Goal: Information Seeking & Learning: Understand process/instructions

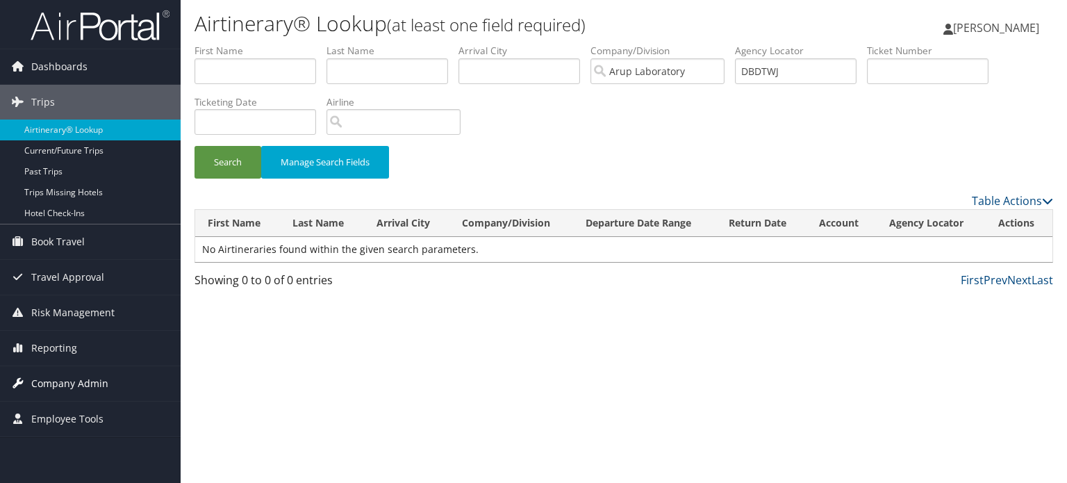
click at [74, 377] on span "Company Admin" at bounding box center [69, 383] width 77 height 35
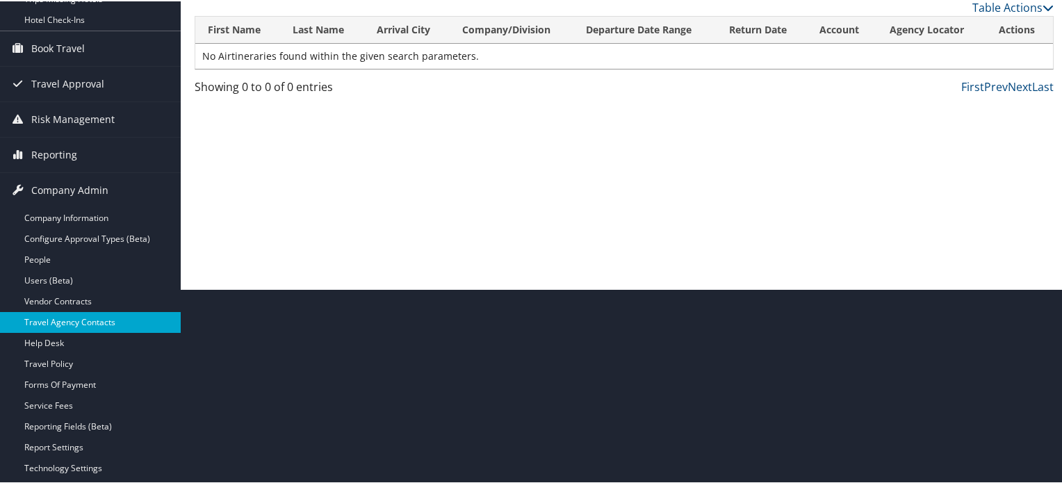
scroll to position [189, 0]
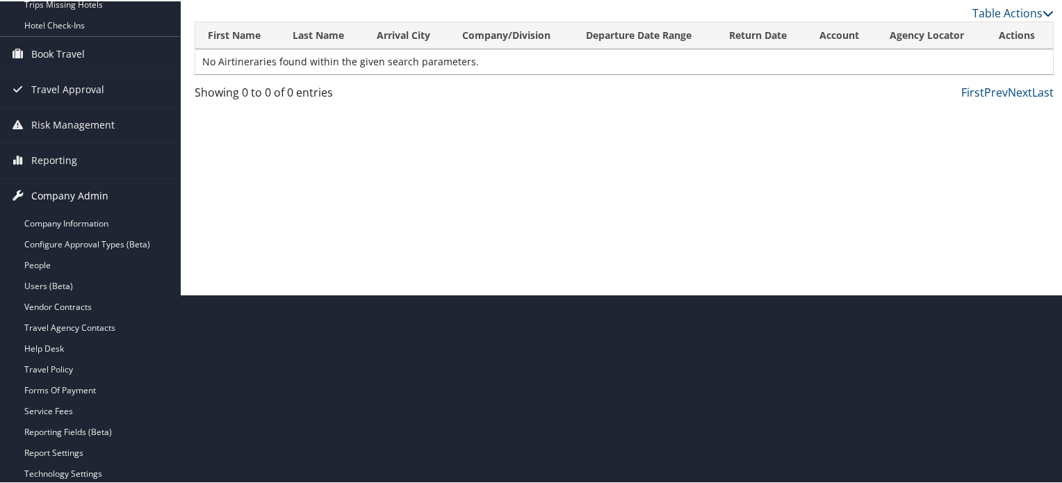
click at [53, 194] on span "Company Admin" at bounding box center [69, 194] width 77 height 35
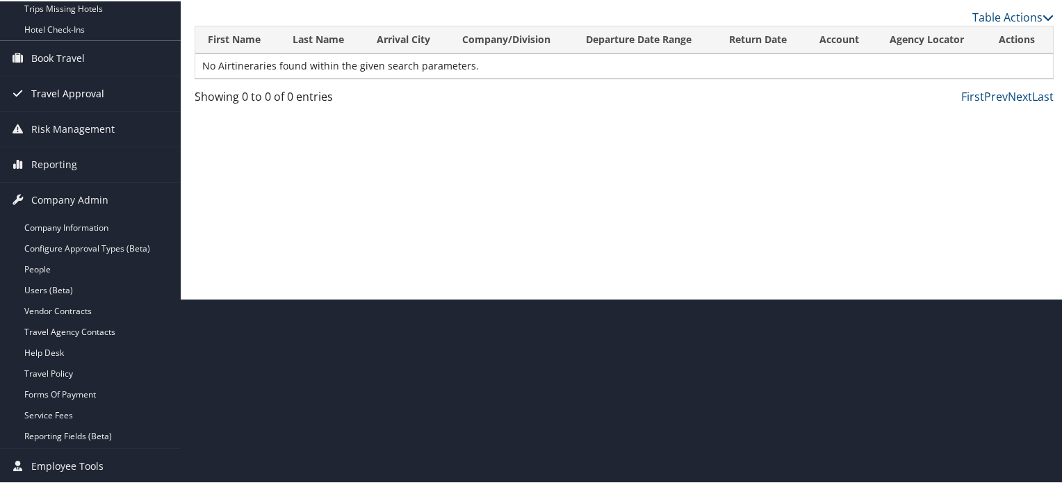
scroll to position [0, 0]
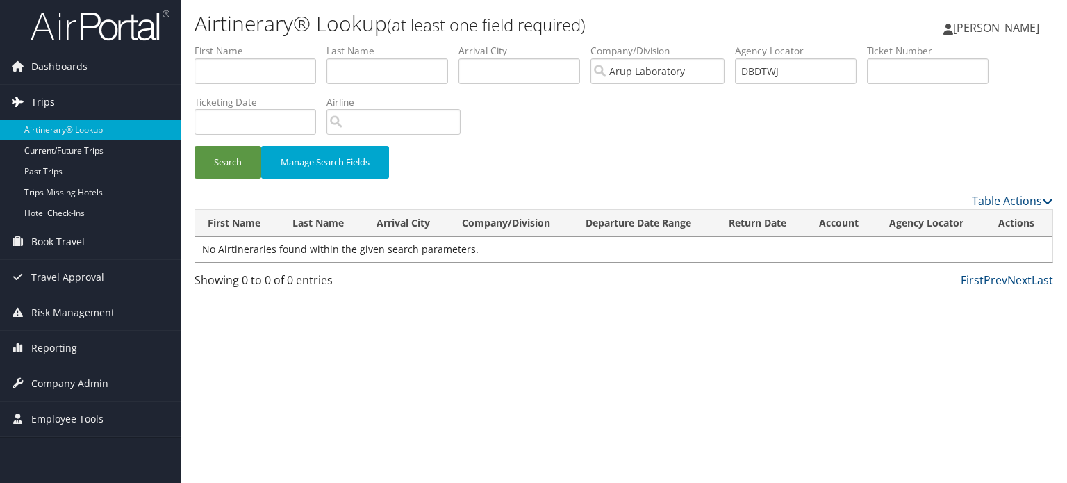
click at [56, 102] on link "Trips" at bounding box center [90, 102] width 181 height 35
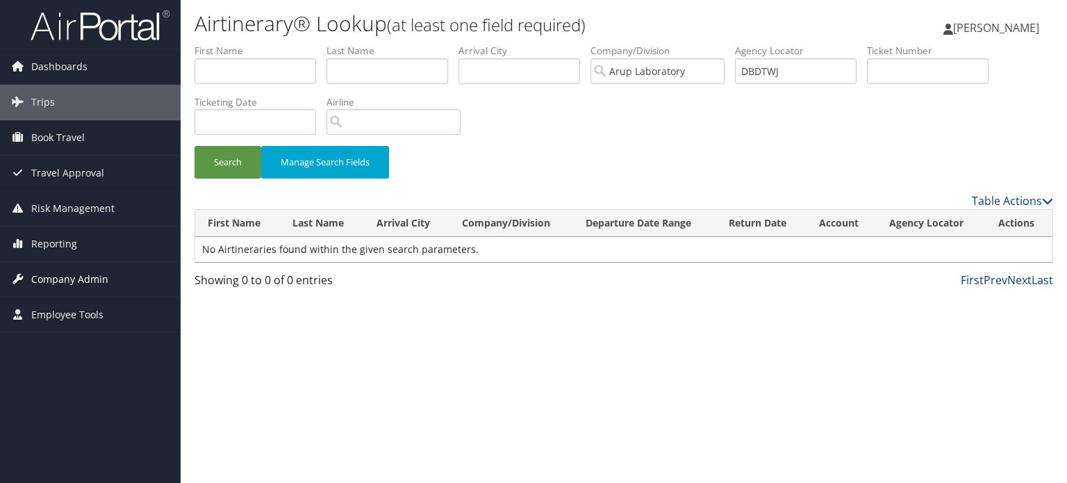
click at [58, 275] on span "Company Admin" at bounding box center [69, 279] width 77 height 35
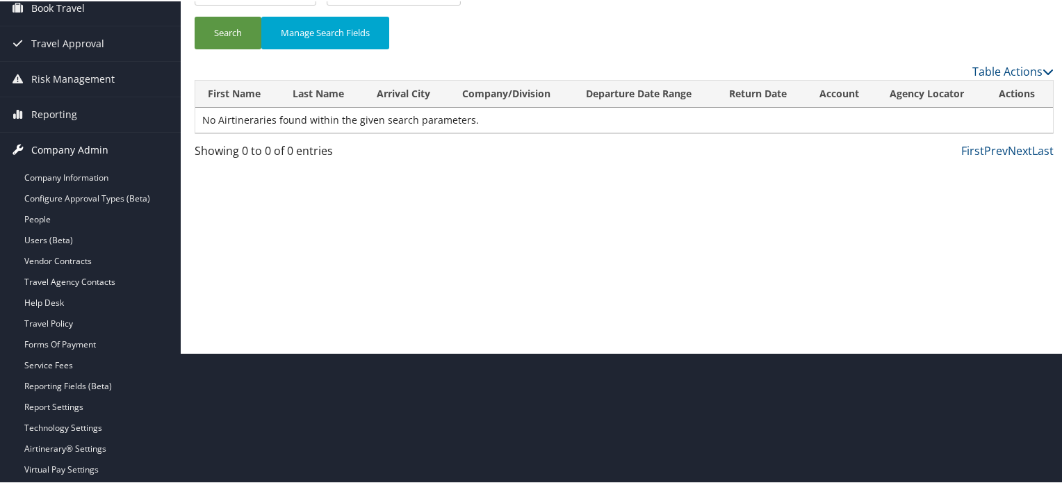
scroll to position [139, 0]
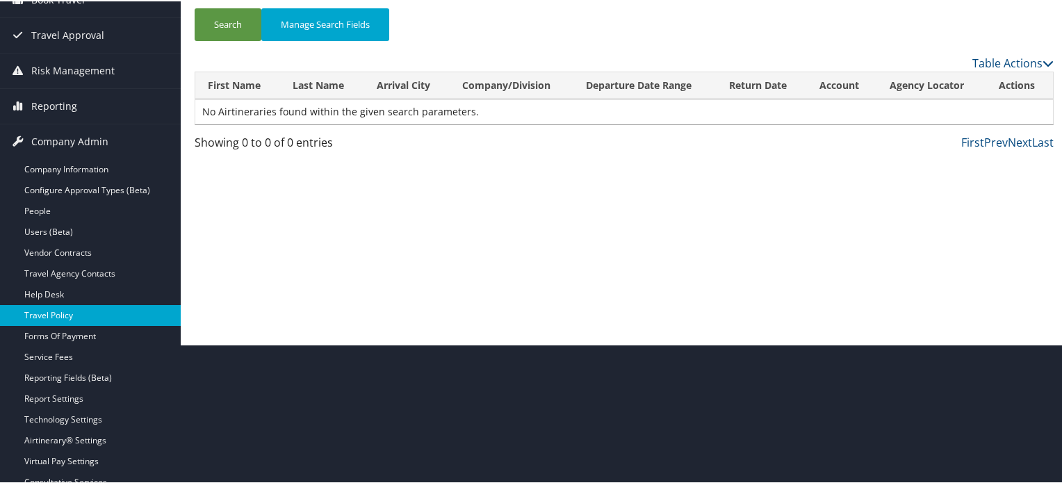
click at [54, 313] on link "Travel Policy" at bounding box center [90, 314] width 181 height 21
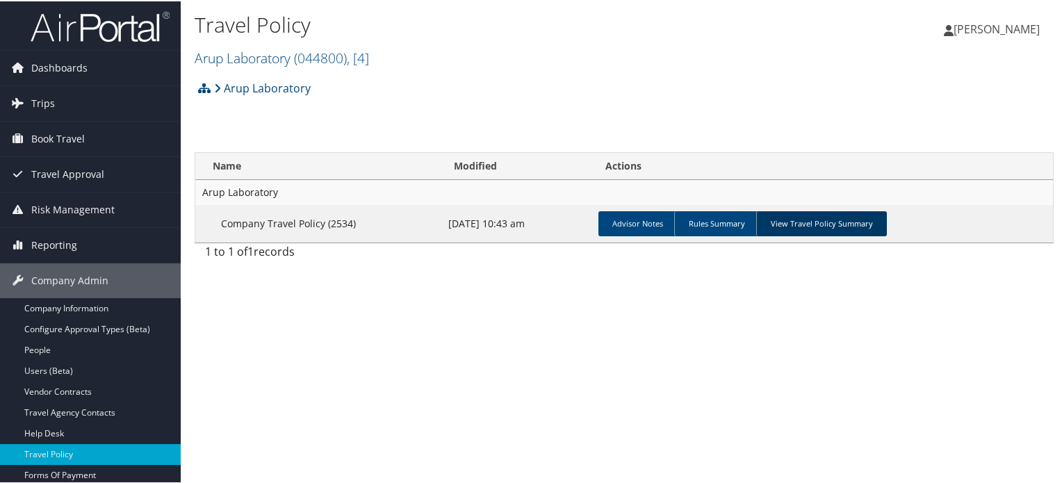
click at [819, 214] on link "View Travel Policy Summary" at bounding box center [821, 222] width 131 height 25
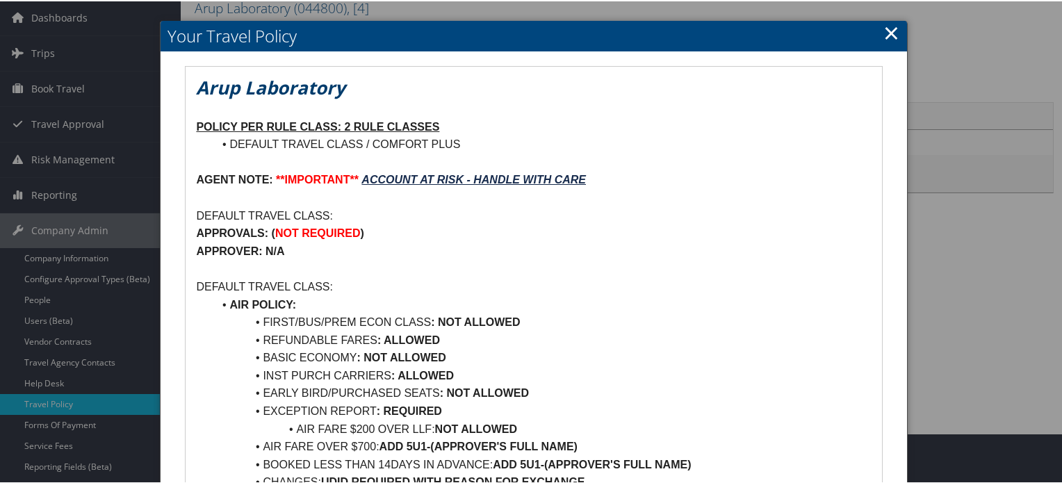
scroll to position [208, 0]
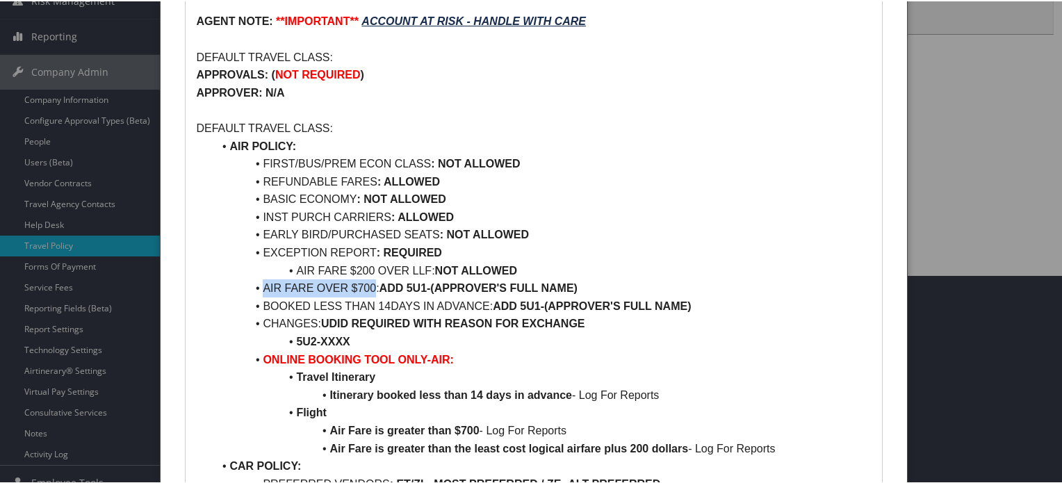
drag, startPoint x: 261, startPoint y: 288, endPoint x: 375, endPoint y: 294, distance: 114.8
click at [375, 294] on li "AIR FARE OVER $700: ADD 5U1-(APPROVER'S FULL NAME)" at bounding box center [542, 287] width 658 height 18
drag, startPoint x: 395, startPoint y: 290, endPoint x: 429, endPoint y: 284, distance: 34.6
click at [429, 284] on strong "ADD 5U1-(APPROVER'S FULL NAME)" at bounding box center [478, 287] width 198 height 12
drag, startPoint x: 261, startPoint y: 286, endPoint x: 372, endPoint y: 290, distance: 111.3
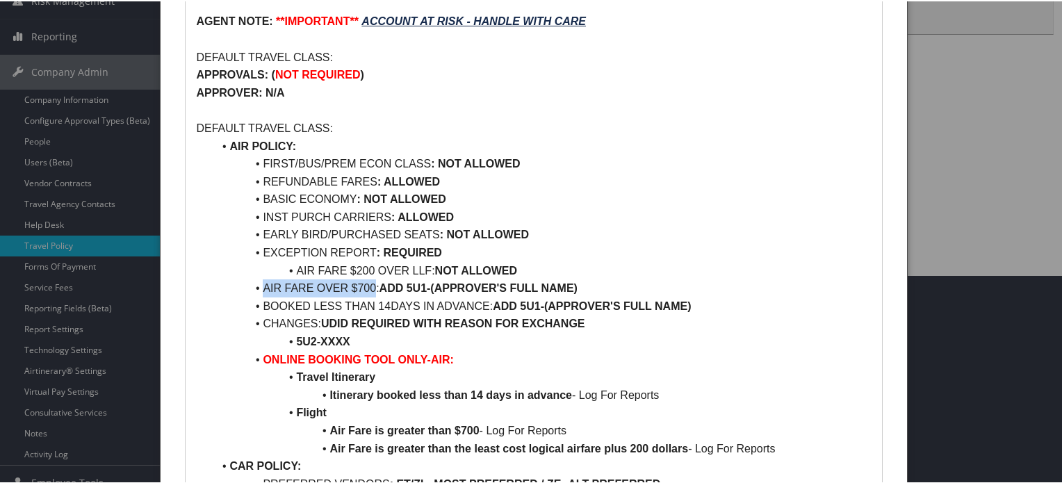
click at [372, 290] on li "AIR FARE OVER $700: ADD 5U1-(APPROVER'S FULL NAME)" at bounding box center [542, 287] width 658 height 18
drag, startPoint x: 406, startPoint y: 285, endPoint x: 603, endPoint y: 291, distance: 197.5
click at [603, 291] on li "AIR FARE OVER $700: ADD 5U1-(APPROVER'S FULL NAME)" at bounding box center [542, 287] width 658 height 18
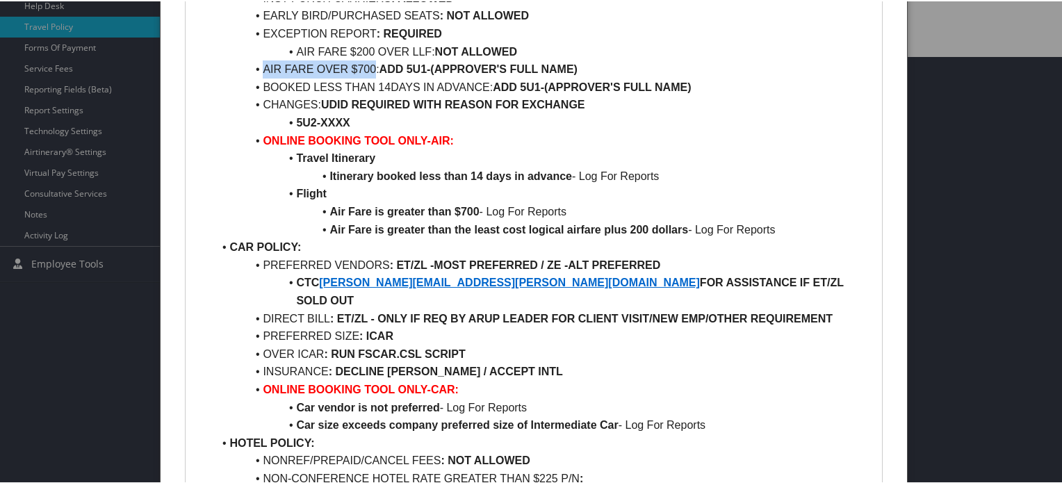
scroll to position [417, 0]
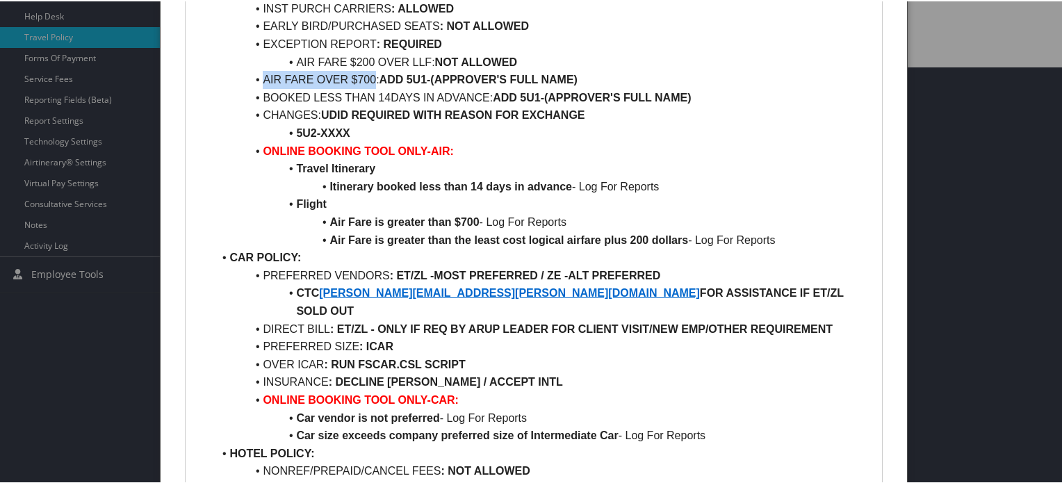
click at [414, 76] on strong "ADD 5U1-(APPROVER'S FULL NAME)" at bounding box center [478, 78] width 198 height 12
drag, startPoint x: 409, startPoint y: 75, endPoint x: 432, endPoint y: 74, distance: 22.2
click at [432, 74] on strong "ADD 5U1-(APPROVER'S FULL NAME)" at bounding box center [478, 78] width 198 height 12
copy strong "5U1-"
